Goal: Task Accomplishment & Management: Use online tool/utility

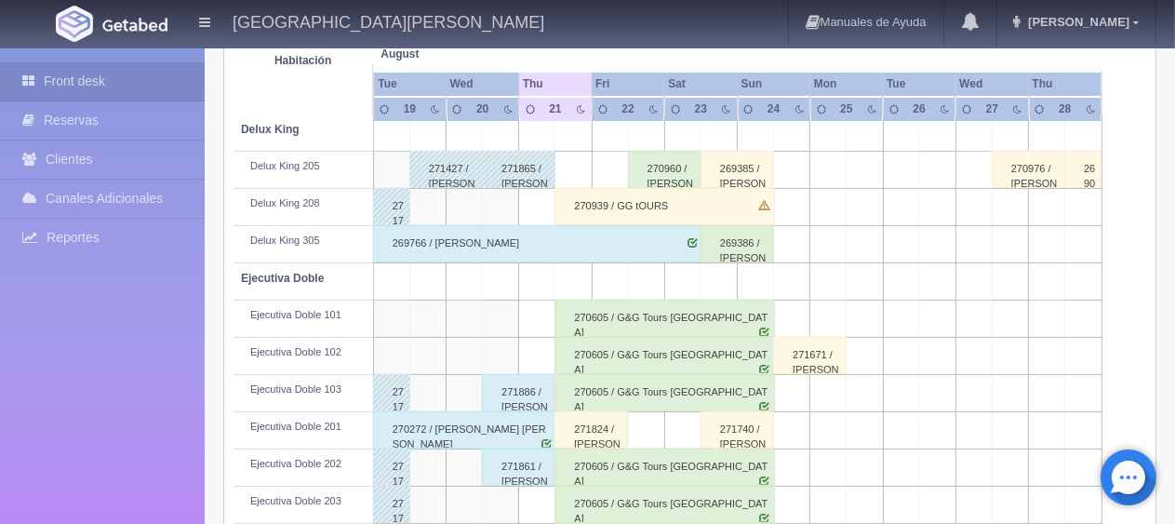
scroll to position [465, 0]
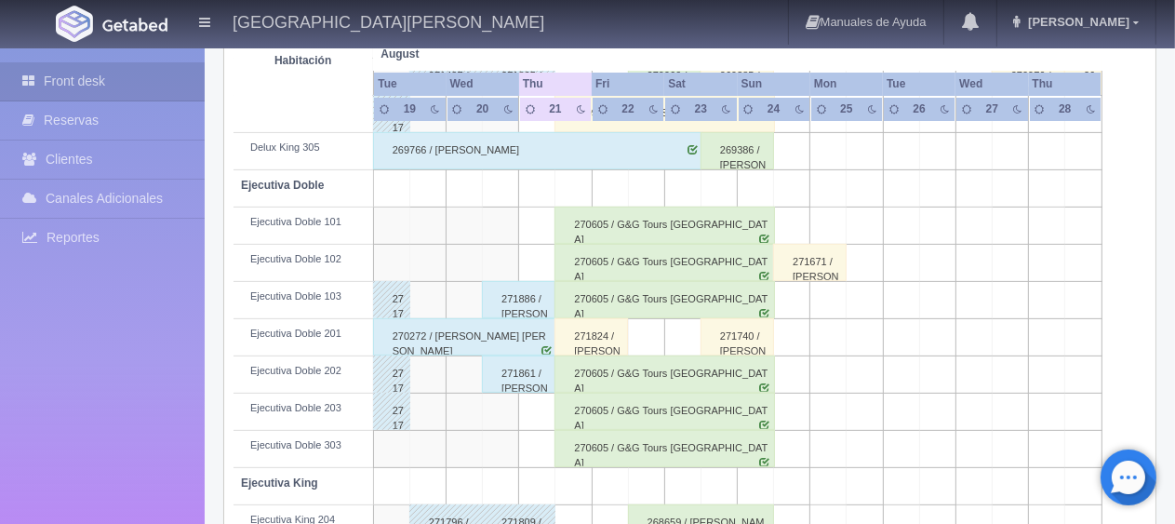
click at [554, 229] on td at bounding box center [537, 226] width 36 height 37
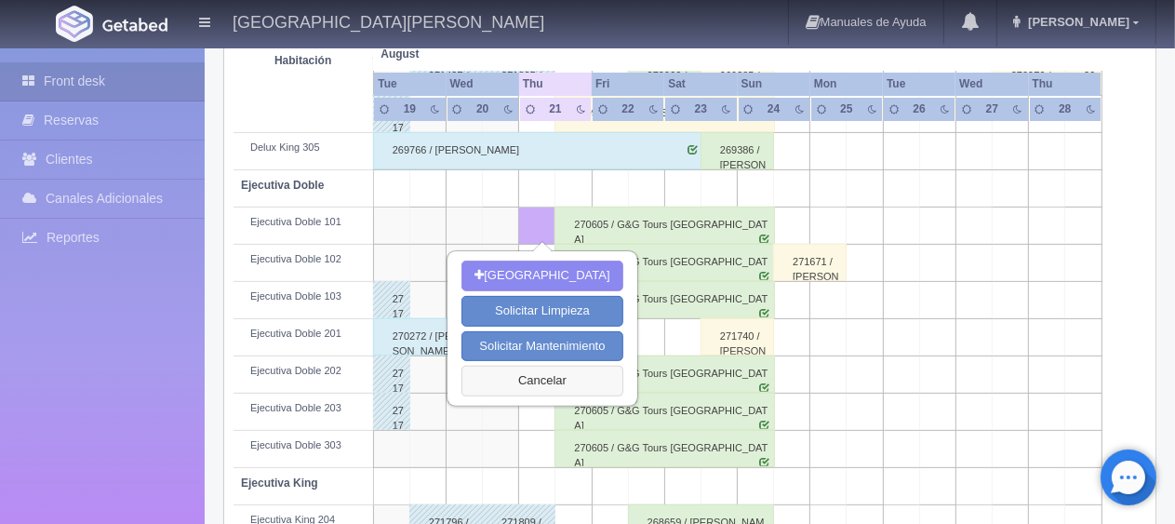
click at [556, 370] on button "Cancelar" at bounding box center [542, 381] width 161 height 31
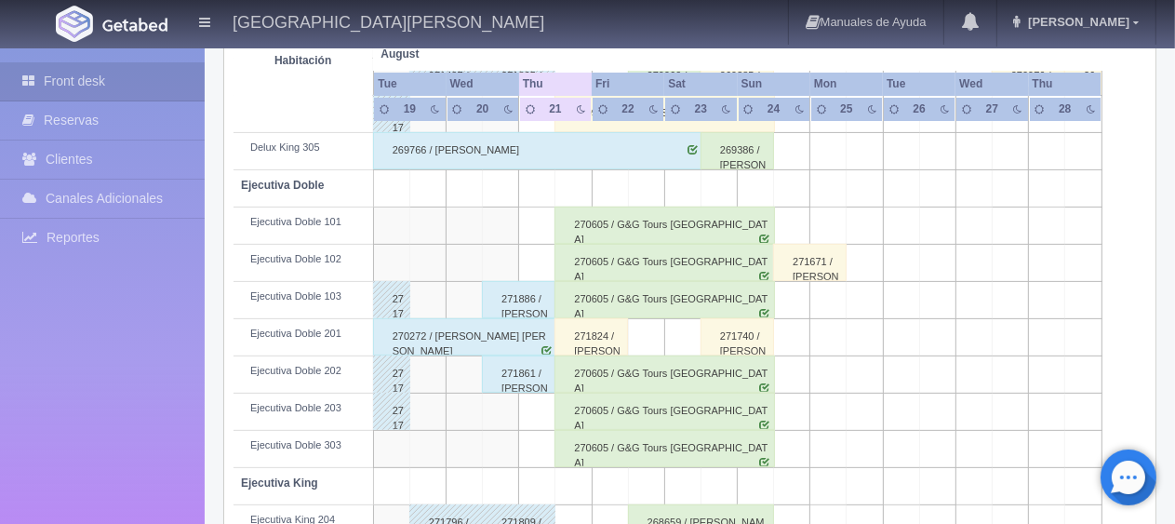
click at [691, 214] on div "270605 / G&G Tours [GEOGRAPHIC_DATA]" at bounding box center [665, 225] width 220 height 37
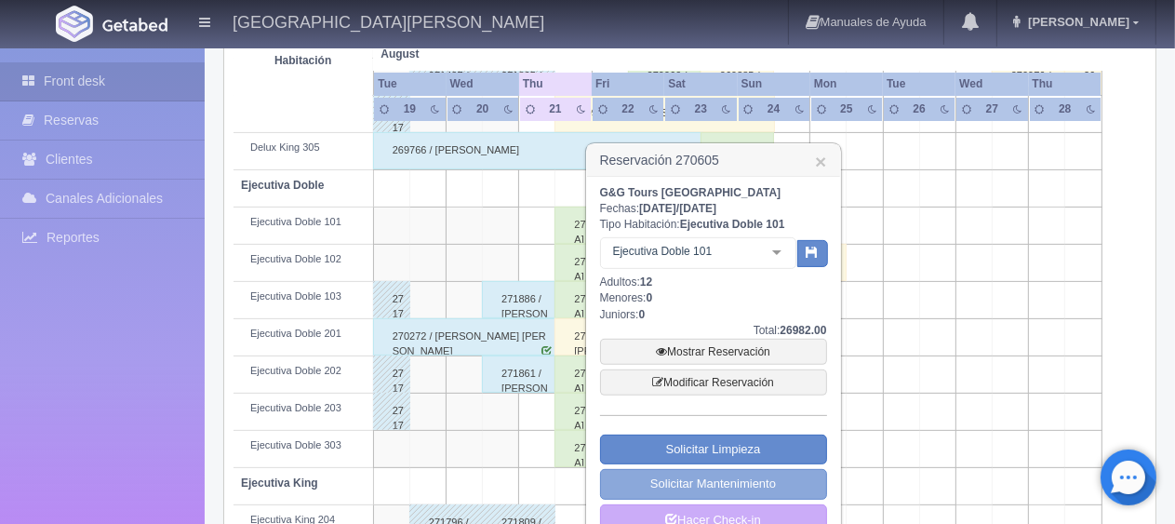
scroll to position [651, 0]
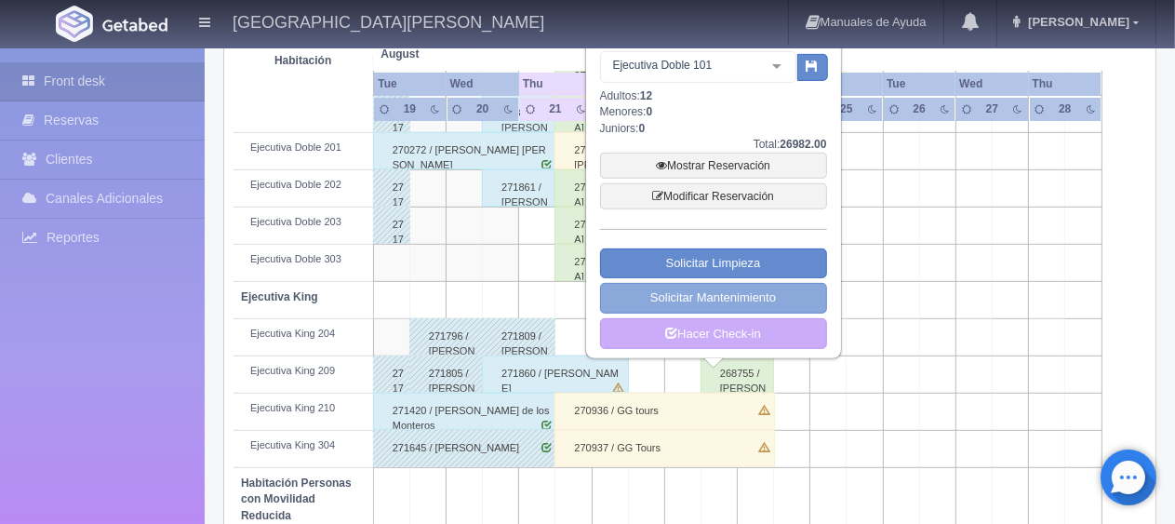
click at [647, 298] on link "Solicitar Mantenimiento" at bounding box center [713, 298] width 227 height 31
select select "Mantenimiento"
select select "1530_Ejecutiva Doble 101"
type input "[DATE]"
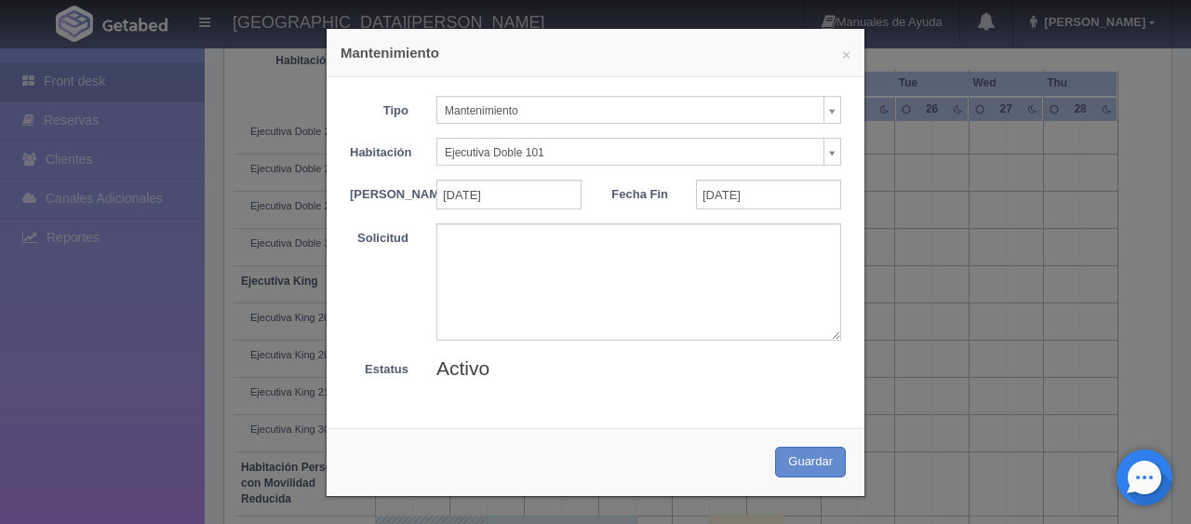
click at [939, 415] on div "× Mantenimiento Tipo Mantenimiento Limpieza Mantenimiento Habitación Ejecutiva …" at bounding box center [595, 262] width 1191 height 524
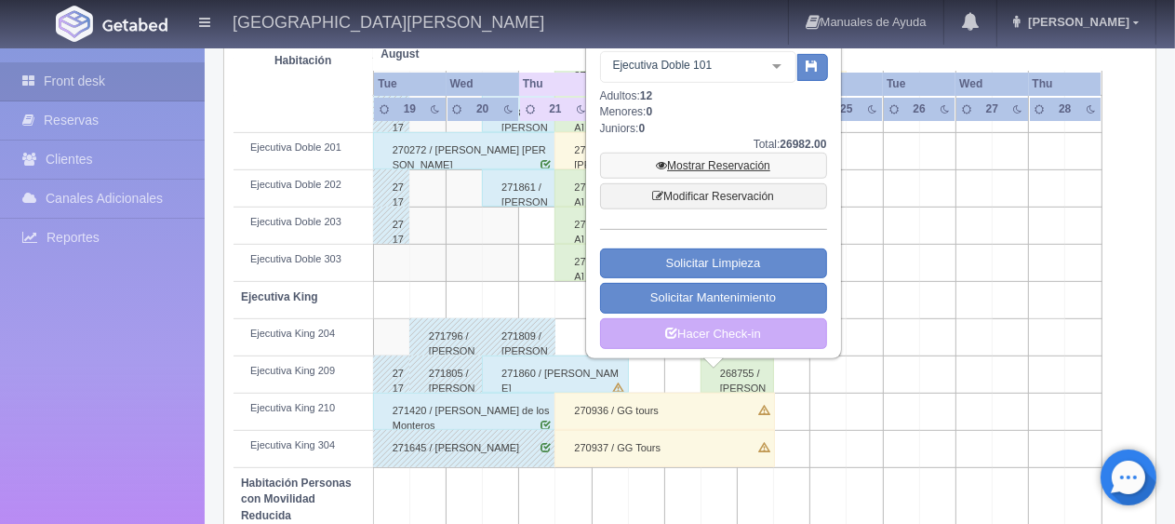
click at [688, 158] on link "Mostrar Reservación" at bounding box center [713, 166] width 227 height 26
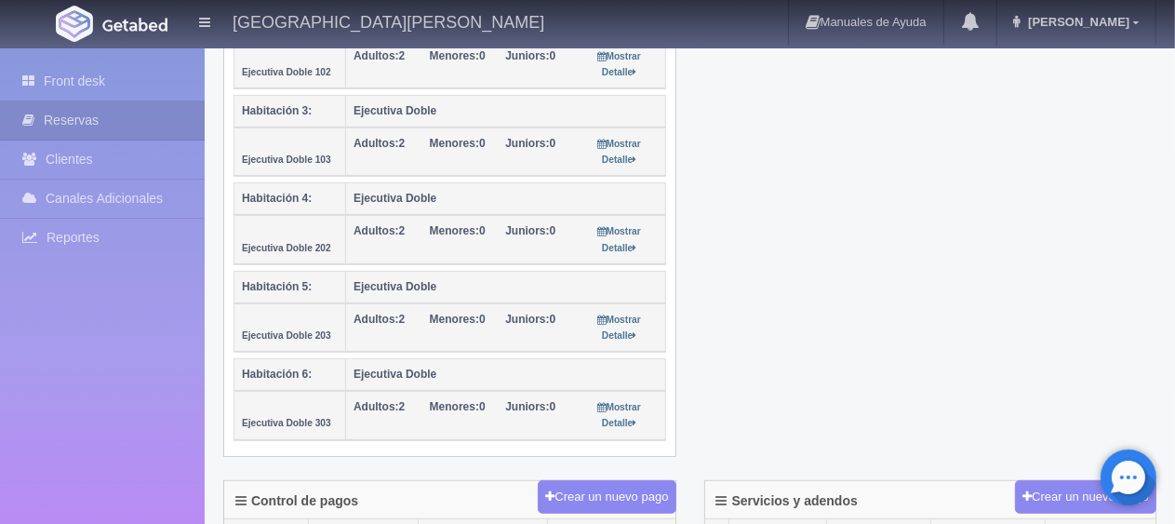
scroll to position [372, 0]
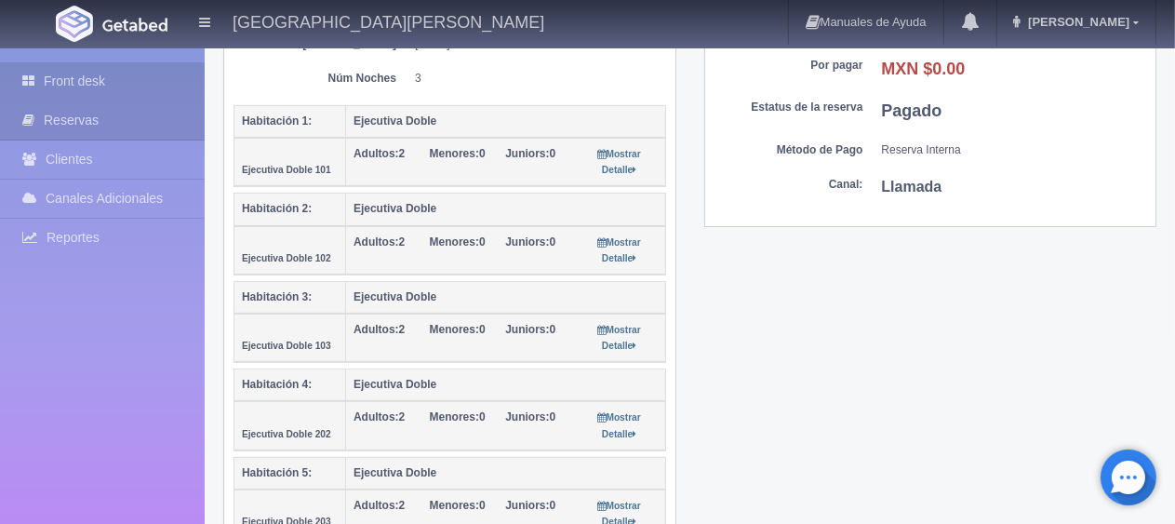
click at [74, 72] on link "Front desk" at bounding box center [102, 81] width 205 height 38
